Goal: Information Seeking & Learning: Learn about a topic

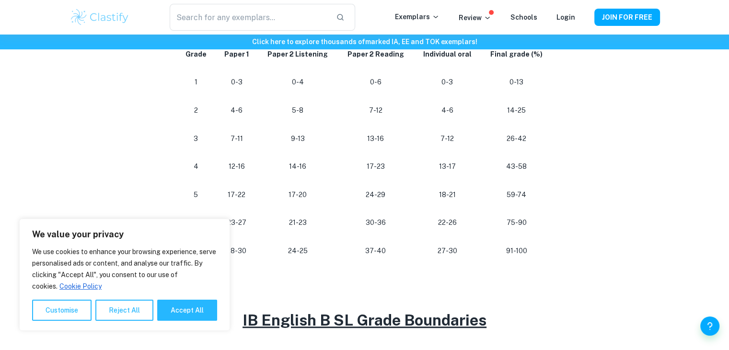
scroll to position [553, 0]
click at [520, 289] on p at bounding box center [364, 285] width 383 height 14
click at [610, 309] on div "IB English B Grade Boundaries By [PERSON_NAME] • [DATE] Get feedback on your En…" at bounding box center [364, 159] width 590 height 1277
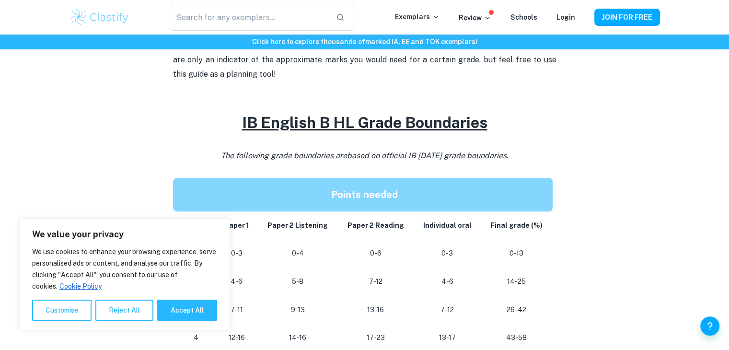
scroll to position [383, 0]
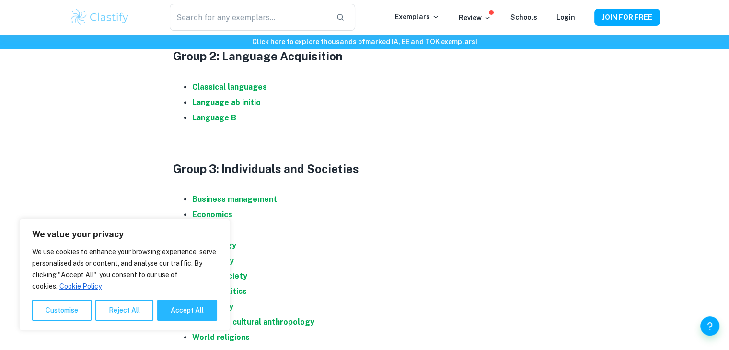
scroll to position [651, 0]
click at [210, 120] on strong "Language B" at bounding box center [214, 118] width 44 height 9
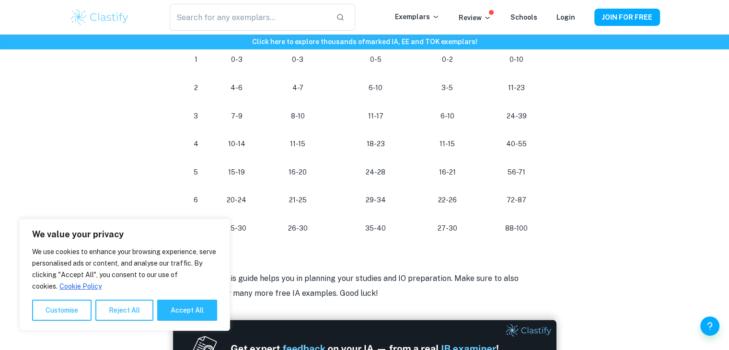
scroll to position [942, 0]
